Goal: Complete application form

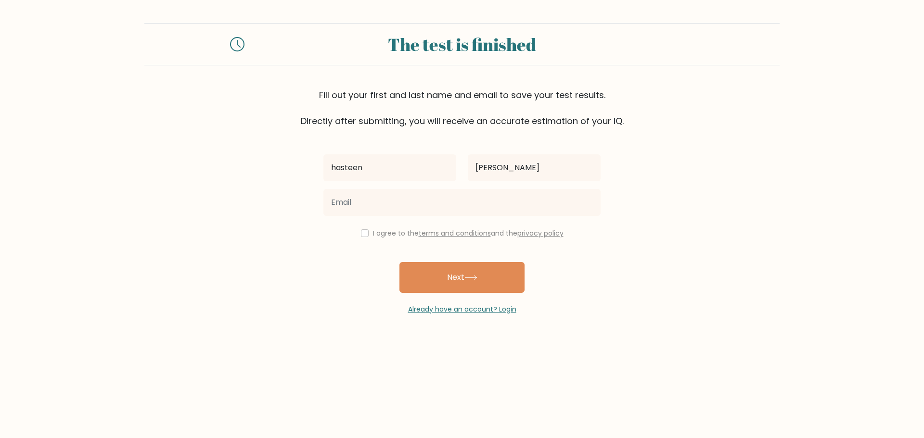
click at [412, 209] on input "email" at bounding box center [461, 202] width 277 height 27
click at [417, 343] on body "The test is finished Fill out your first and last name and email to save your t…" at bounding box center [462, 219] width 924 height 438
click at [676, 170] on form "The test is finished Fill out your first and last name and email to save your t…" at bounding box center [462, 169] width 924 height 292
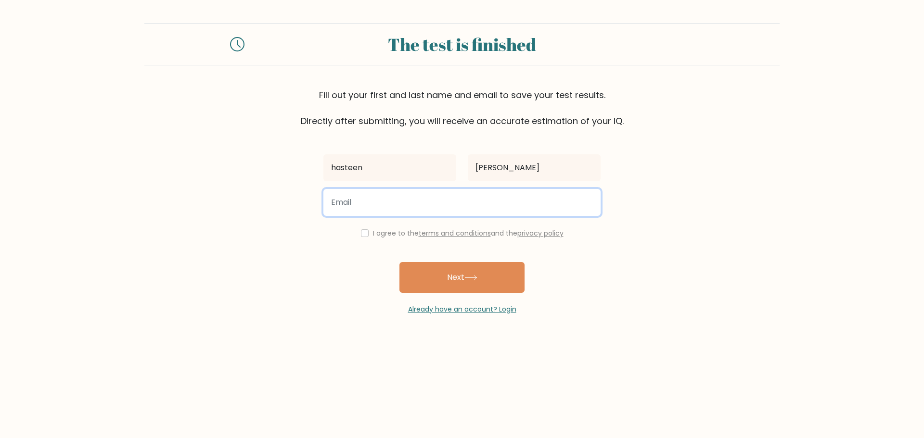
click at [428, 201] on input "email" at bounding box center [461, 202] width 277 height 27
type input "nazmahmood555@gmail.com"
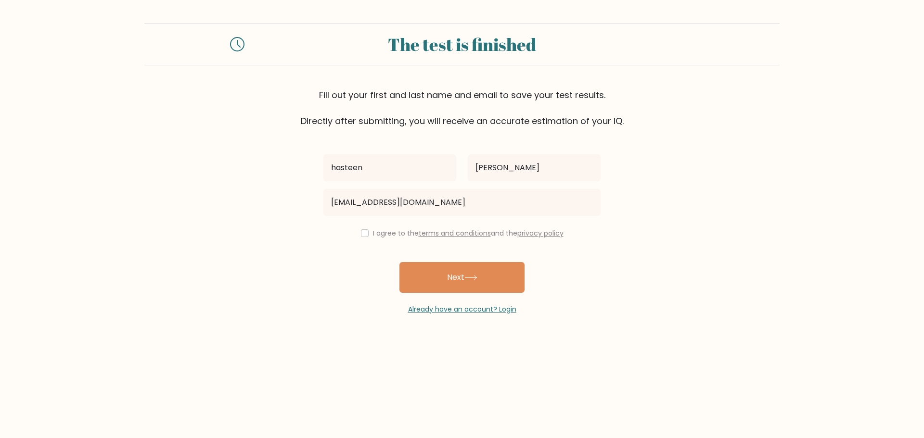
click at [397, 231] on label "I agree to the terms and conditions and the privacy policy" at bounding box center [468, 233] width 190 height 10
click at [380, 230] on label "I agree to the terms and conditions and the privacy policy" at bounding box center [468, 233] width 190 height 10
click at [361, 236] on input "checkbox" at bounding box center [365, 233] width 8 height 8
checkbox input "true"
click at [437, 275] on button "Next" at bounding box center [461, 277] width 125 height 31
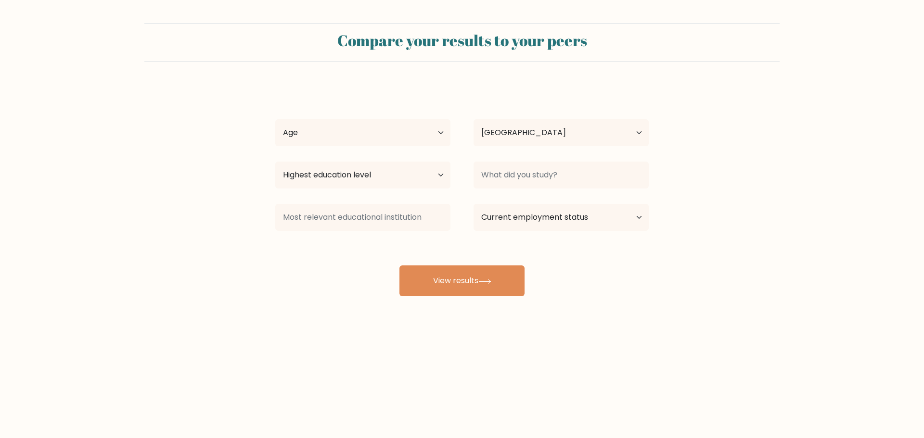
select select "IQ"
click at [357, 117] on div "Age Under [DEMOGRAPHIC_DATA] [DEMOGRAPHIC_DATA] [DEMOGRAPHIC_DATA] [DEMOGRAPHIC…" at bounding box center [363, 132] width 198 height 35
click at [382, 141] on select "Age Under [DEMOGRAPHIC_DATA] [DEMOGRAPHIC_DATA] [DEMOGRAPHIC_DATA] [DEMOGRAPHIC…" at bounding box center [362, 132] width 175 height 27
select select "18_24"
click at [275, 119] on select "Age Under [DEMOGRAPHIC_DATA] [DEMOGRAPHIC_DATA] [DEMOGRAPHIC_DATA] [DEMOGRAPHIC…" at bounding box center [362, 132] width 175 height 27
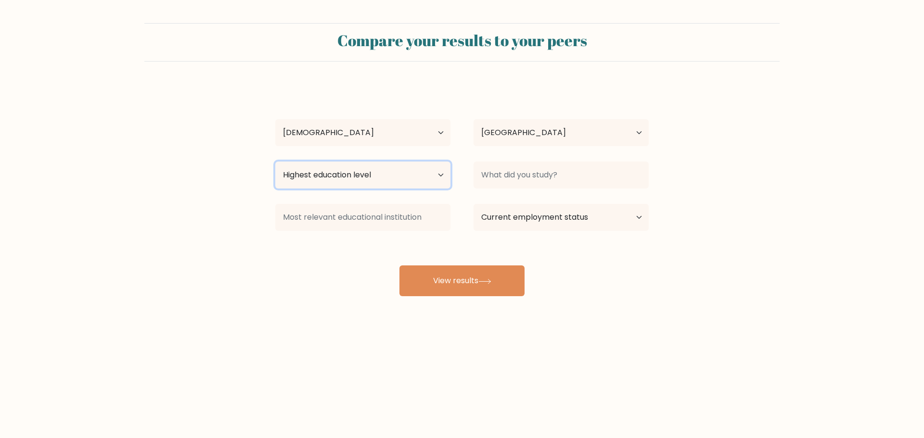
click at [396, 177] on select "Highest education level No schooling Primary Lower Secondary Upper Secondary Oc…" at bounding box center [362, 175] width 175 height 27
select select "bachelors_degree"
click at [275, 162] on select "Highest education level No schooling Primary Lower Secondary Upper Secondary Oc…" at bounding box center [362, 175] width 175 height 27
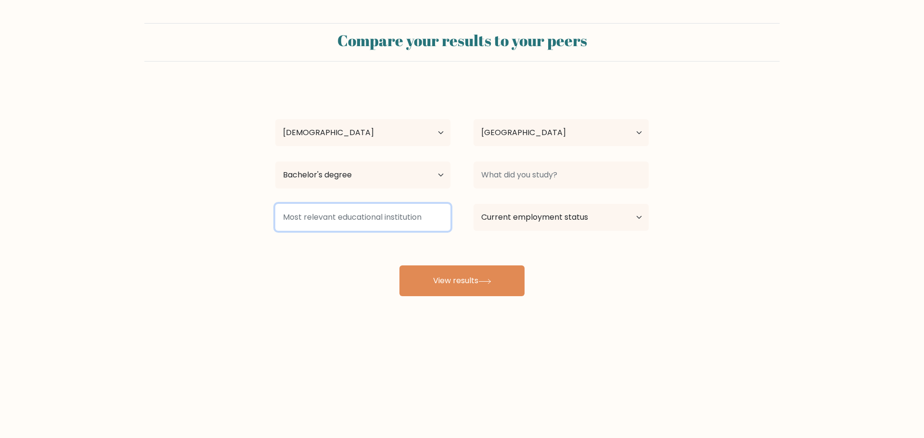
click at [346, 222] on input at bounding box center [362, 217] width 175 height 27
drag, startPoint x: 430, startPoint y: 216, endPoint x: 311, endPoint y: 220, distance: 118.4
click at [319, 220] on input at bounding box center [362, 217] width 175 height 27
click at [294, 222] on input at bounding box center [362, 217] width 175 height 27
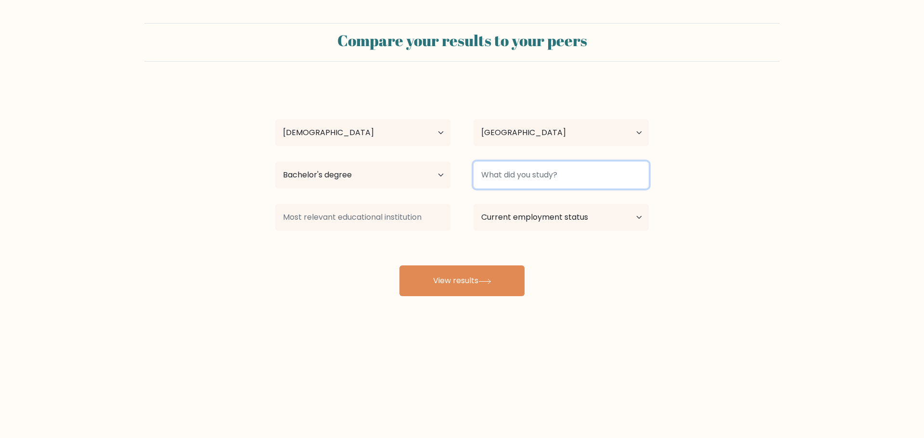
click at [512, 176] on input at bounding box center [560, 175] width 175 height 27
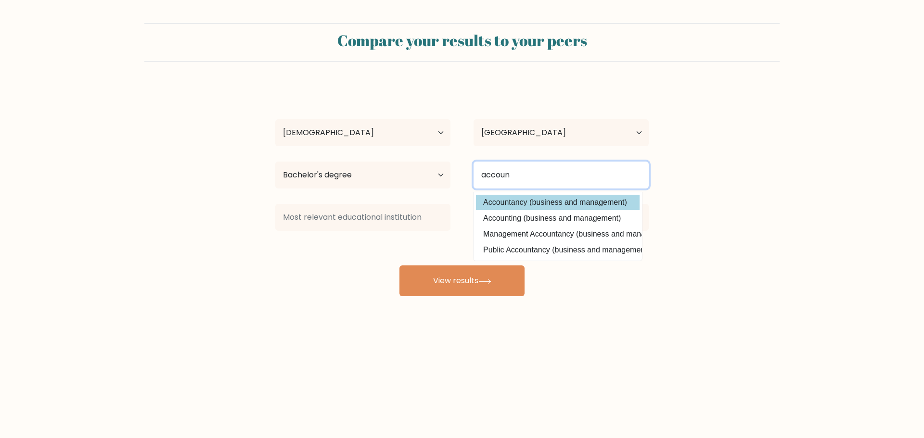
type input "accoun"
click at [546, 203] on div "[PERSON_NAME] Age Under [DEMOGRAPHIC_DATA] [DEMOGRAPHIC_DATA] [DEMOGRAPHIC_DATA…" at bounding box center [461, 191] width 385 height 212
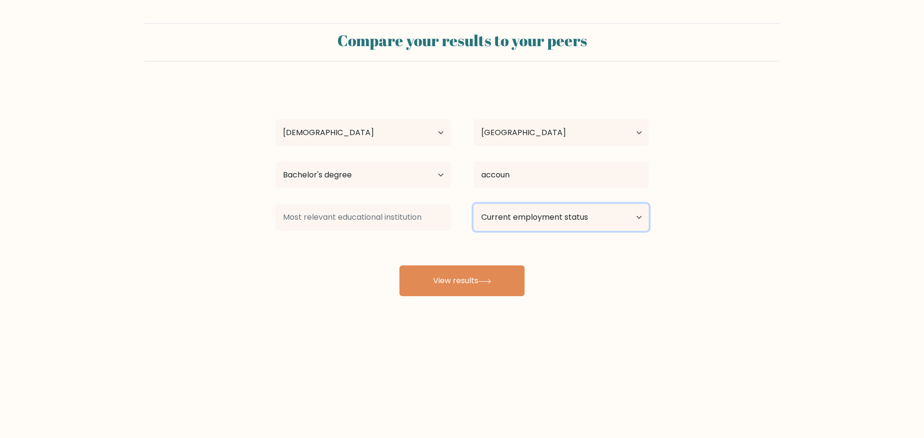
click at [542, 222] on select "Current employment status Employed Student Retired Other / prefer not to answer" at bounding box center [560, 217] width 175 height 27
select select "other"
click at [473, 204] on select "Current employment status Employed Student Retired Other / prefer not to answer" at bounding box center [560, 217] width 175 height 27
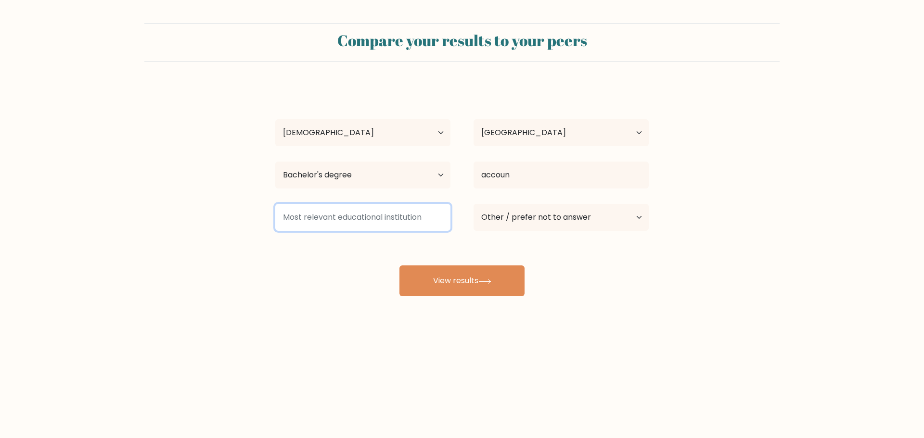
click at [415, 217] on input at bounding box center [362, 217] width 175 height 27
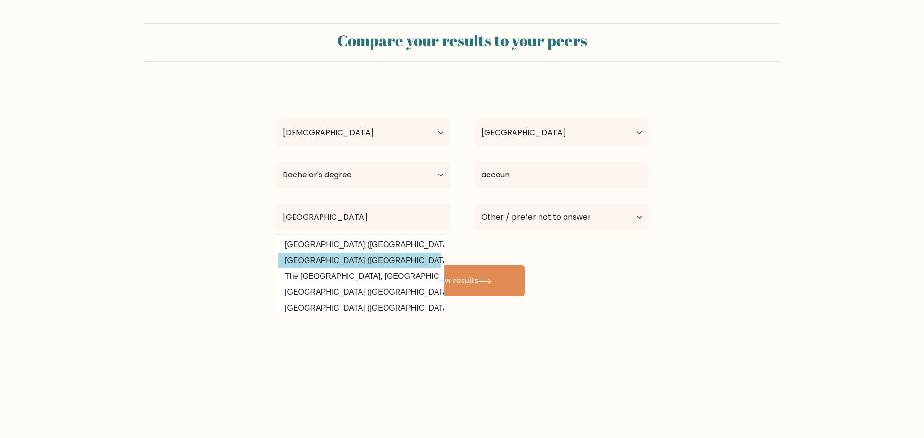
click at [312, 259] on option "[GEOGRAPHIC_DATA] ([GEOGRAPHIC_DATA])" at bounding box center [360, 260] width 164 height 15
type input "[GEOGRAPHIC_DATA]"
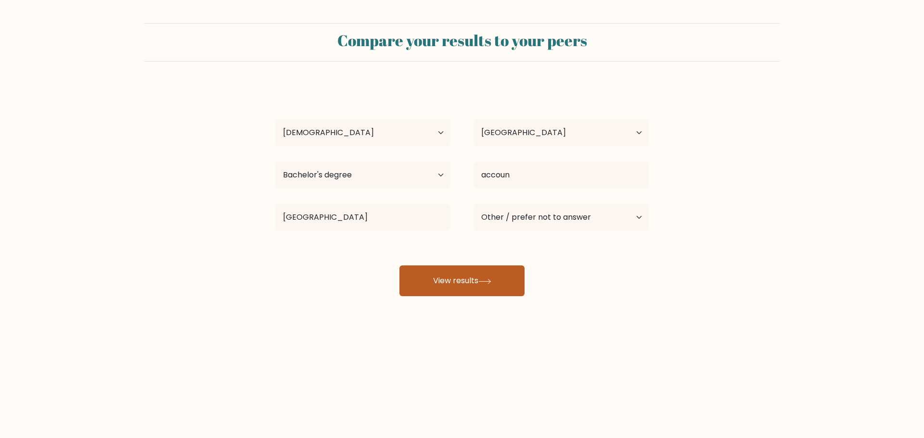
click at [455, 279] on button "View results" at bounding box center [461, 281] width 125 height 31
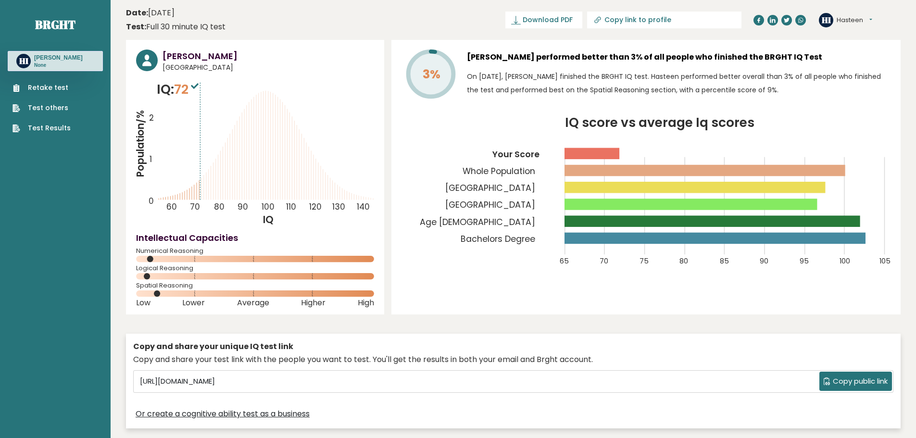
click at [573, 17] on span "Download PDF" at bounding box center [548, 20] width 50 height 10
